Goal: Task Accomplishment & Management: Complete application form

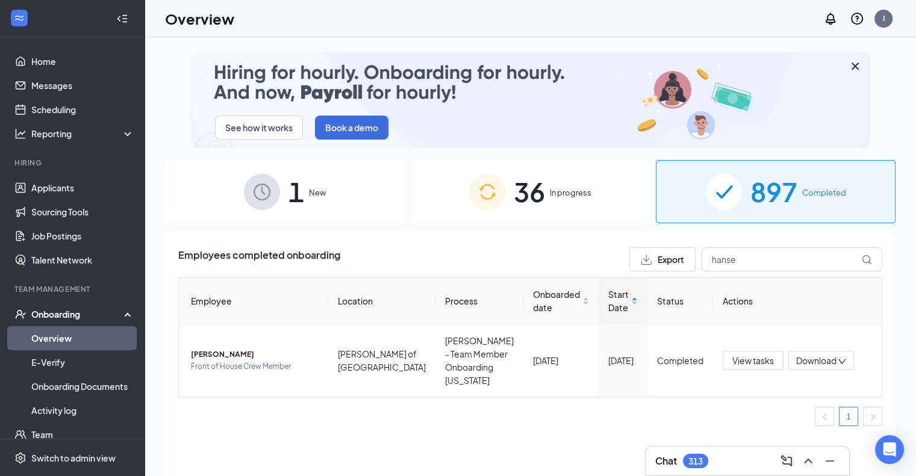
click at [284, 209] on div "1 New" at bounding box center [285, 191] width 240 height 63
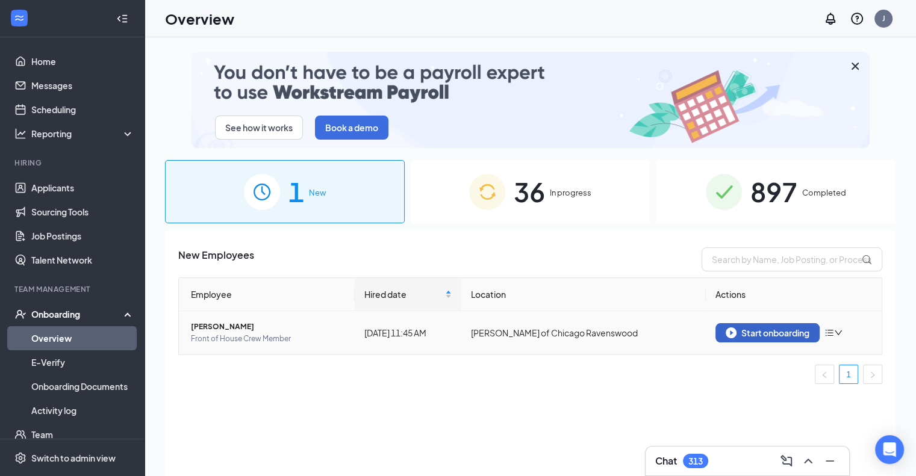
click at [739, 334] on div "Start onboarding" at bounding box center [767, 333] width 84 height 11
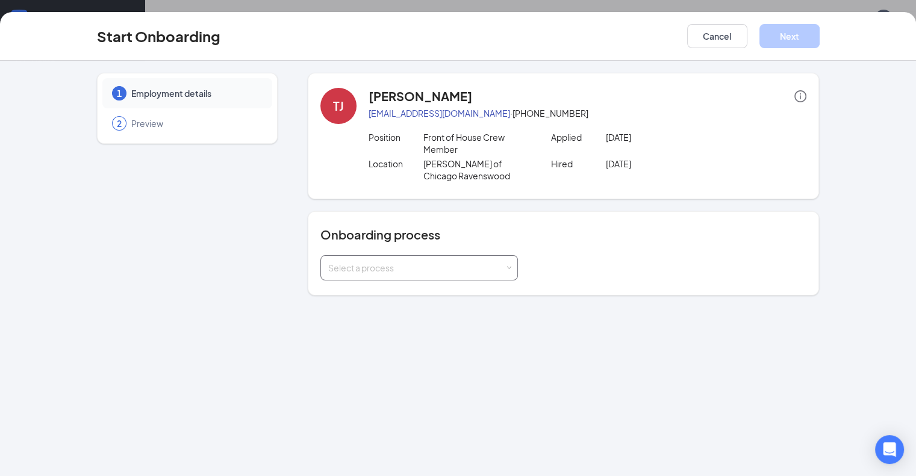
click at [474, 256] on div "Select a process" at bounding box center [419, 268] width 182 height 24
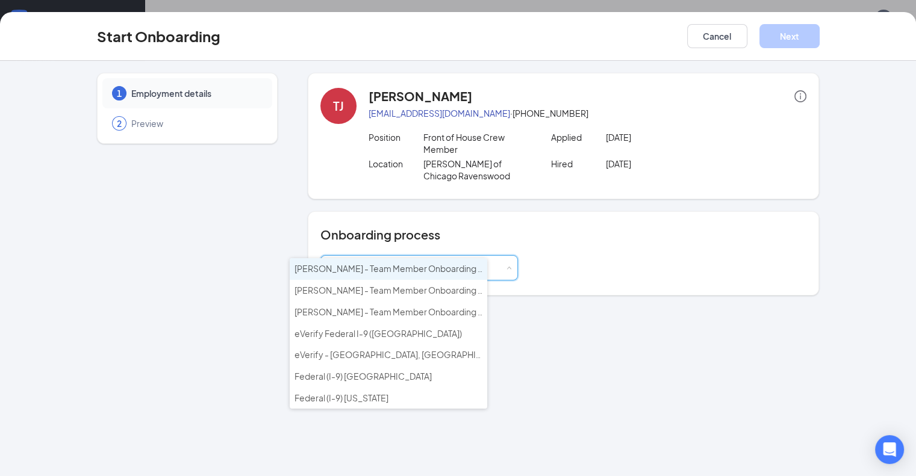
click at [443, 268] on span "[PERSON_NAME] - Team Member Onboarding [GEOGRAPHIC_DATA]" at bounding box center [429, 268] width 271 height 11
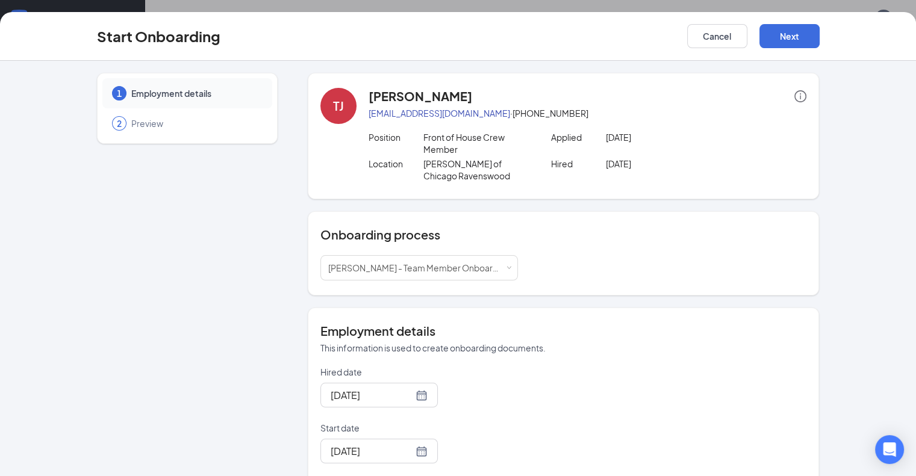
scroll to position [46, 0]
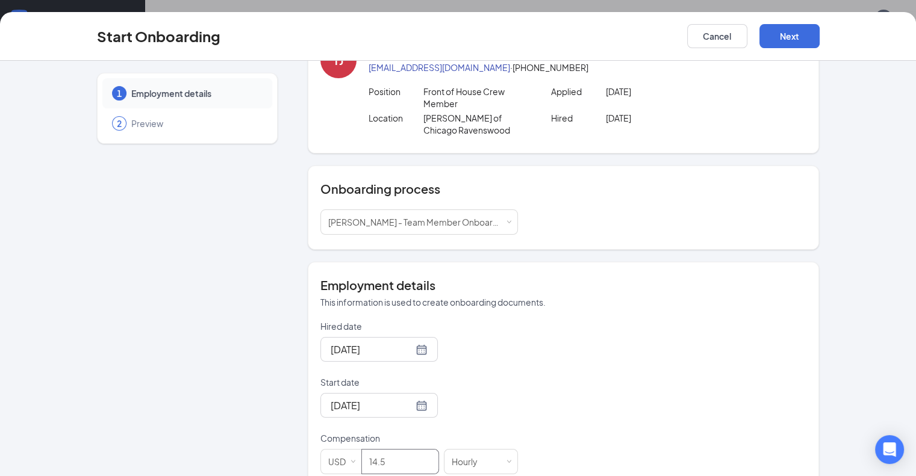
drag, startPoint x: 372, startPoint y: 435, endPoint x: 208, endPoint y: 453, distance: 164.8
click at [208, 453] on div "1 Employment details 2 Preview TJ [PERSON_NAME] [EMAIL_ADDRESS][DOMAIN_NAME] · …" at bounding box center [458, 258] width 722 height 462
type input "16.6"
click at [376, 398] on div at bounding box center [379, 405] width 97 height 15
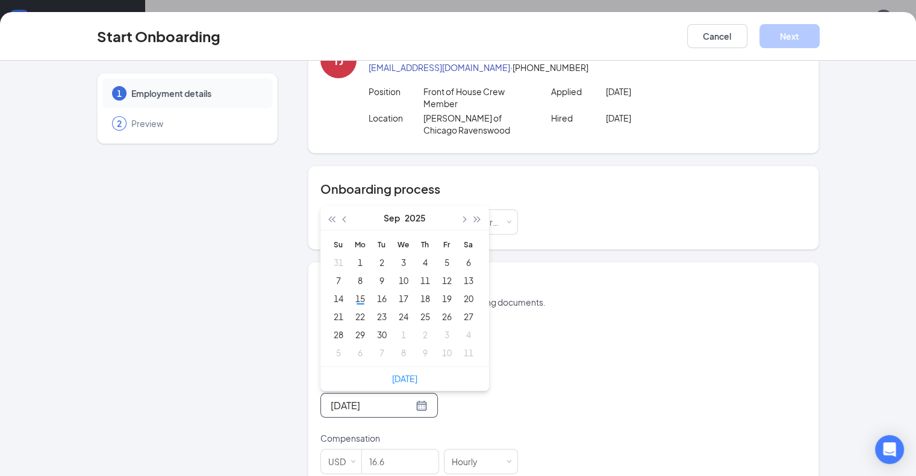
type input "[DATE]"
click at [353, 309] on div "22" at bounding box center [360, 316] width 14 height 14
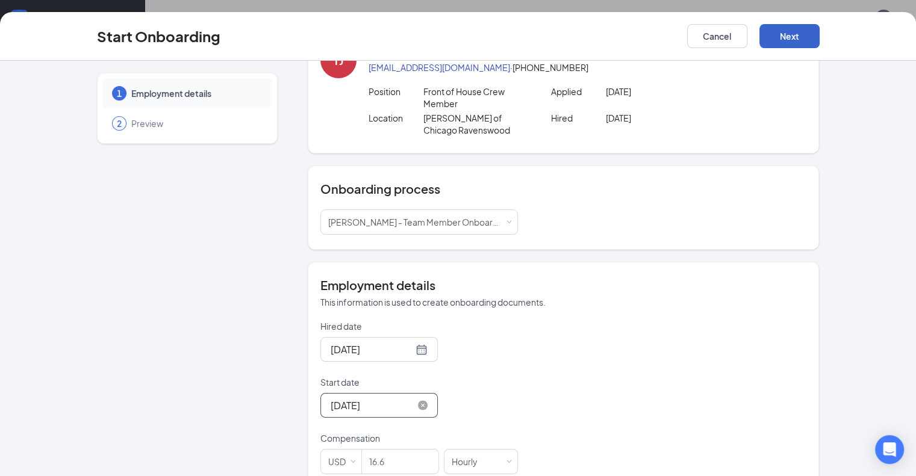
click at [819, 36] on button "Next" at bounding box center [789, 36] width 60 height 24
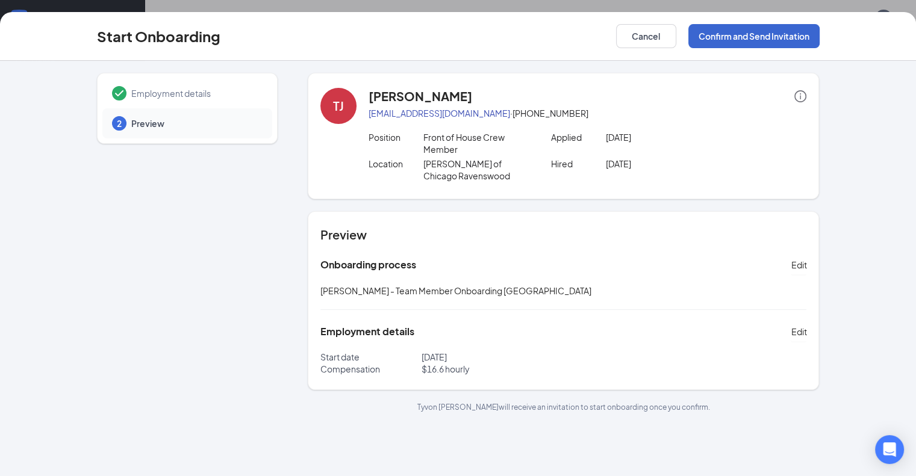
scroll to position [0, 0]
click at [819, 36] on button "Confirm and Send Invitation" at bounding box center [753, 36] width 131 height 24
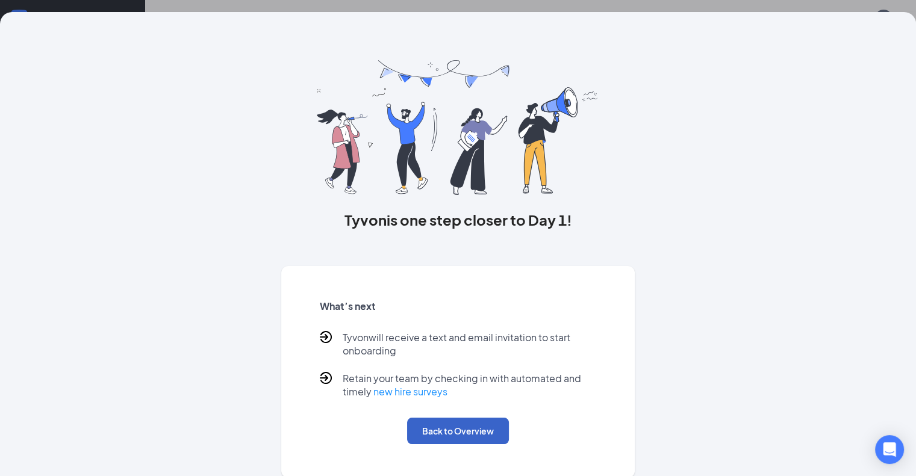
click at [459, 432] on button "Back to Overview" at bounding box center [458, 431] width 102 height 26
